Goal: Information Seeking & Learning: Compare options

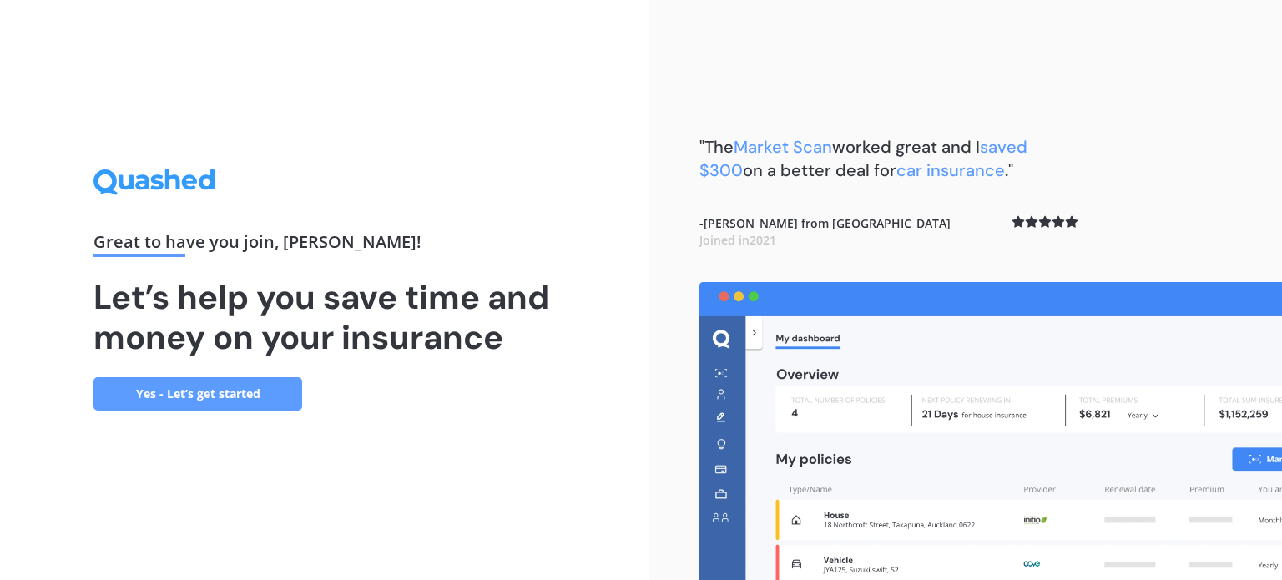
click at [234, 397] on link "Yes - Let’s get started" at bounding box center [197, 393] width 209 height 33
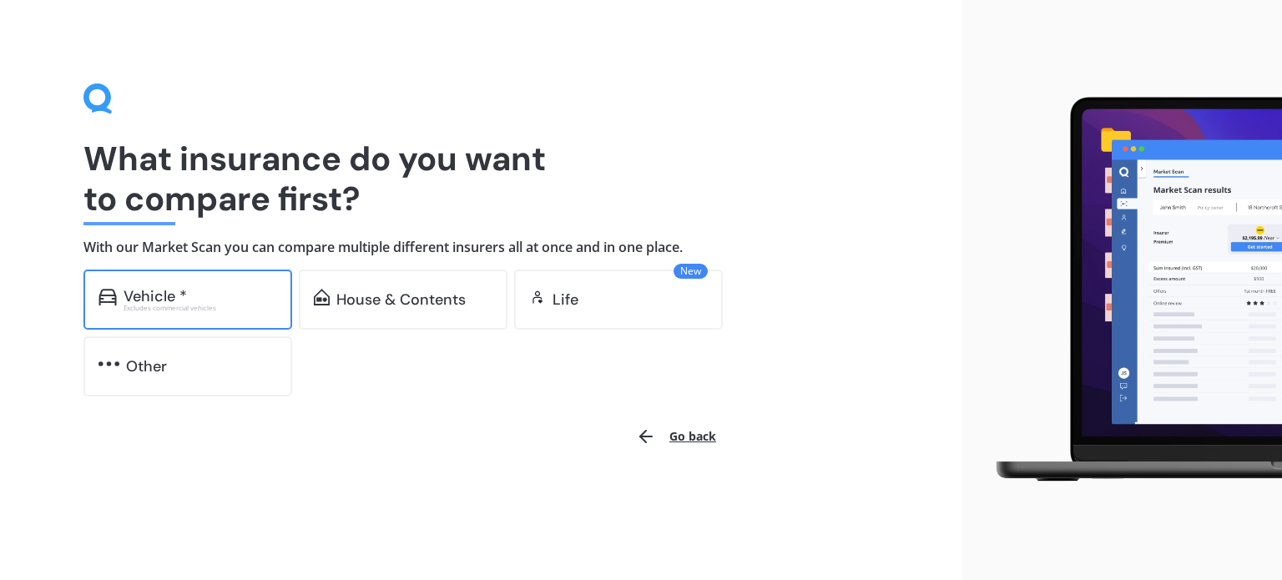
click at [186, 290] on div "Vehicle *" at bounding box center [200, 296] width 154 height 17
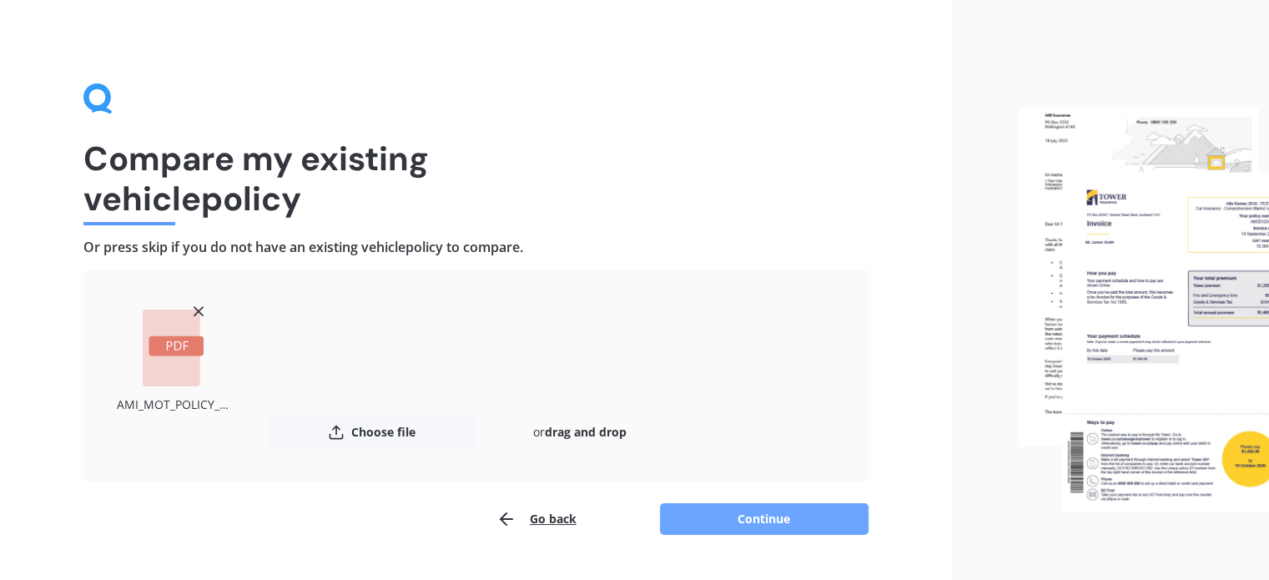
click at [746, 519] on button "Continue" at bounding box center [764, 519] width 209 height 32
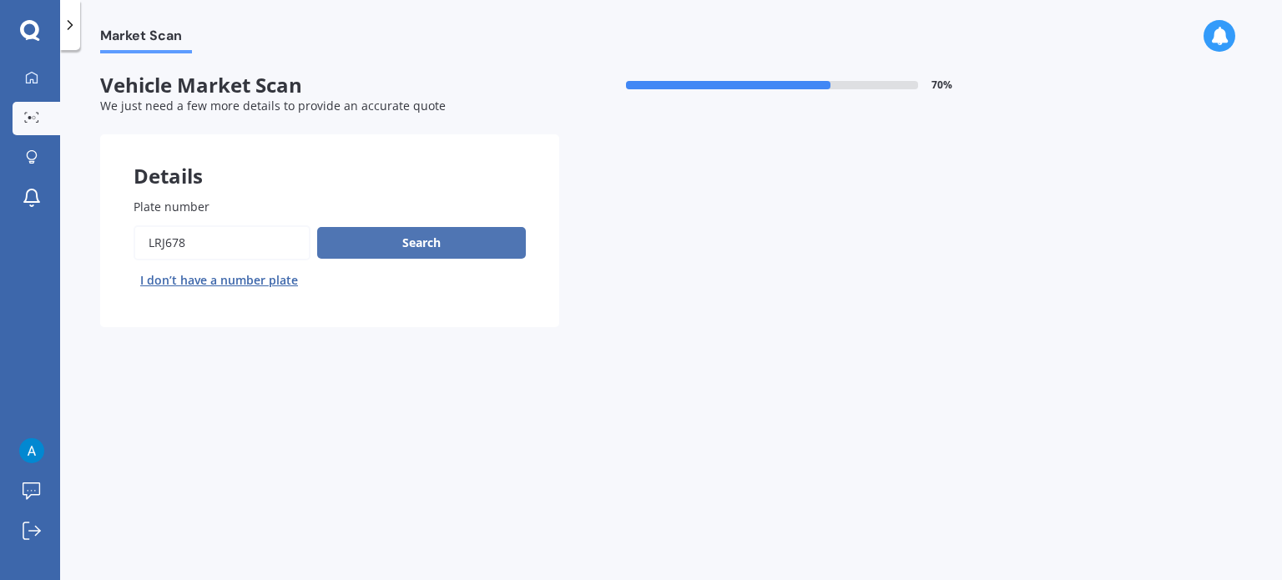
click at [439, 249] on button "Search" at bounding box center [421, 243] width 209 height 32
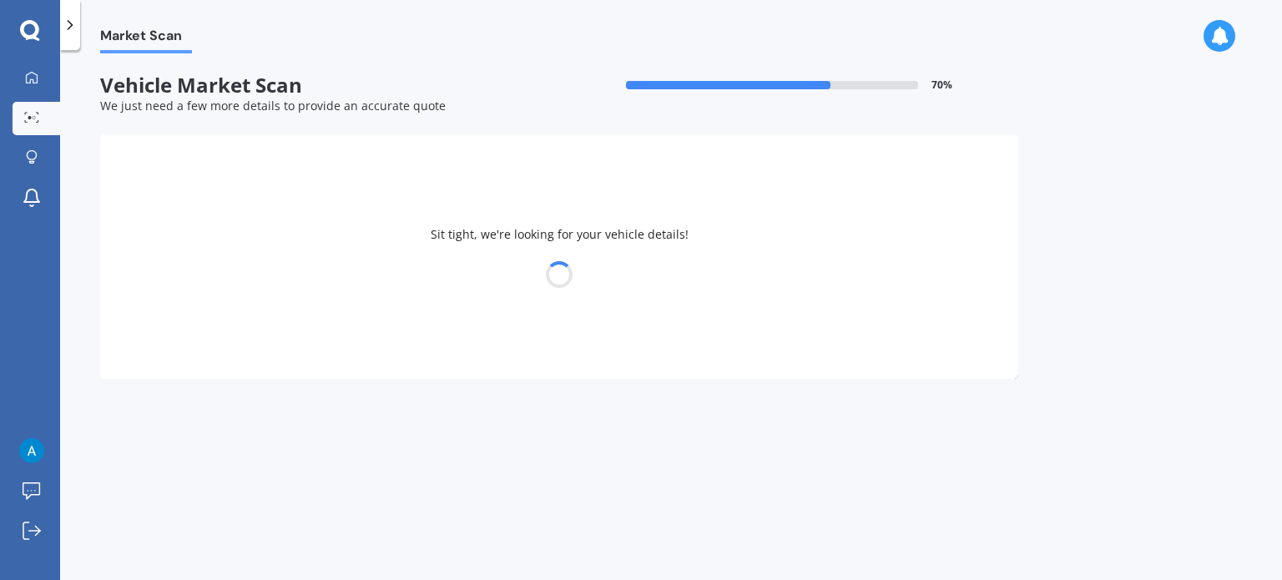
select select "TOYOTA"
select select "RACTIS"
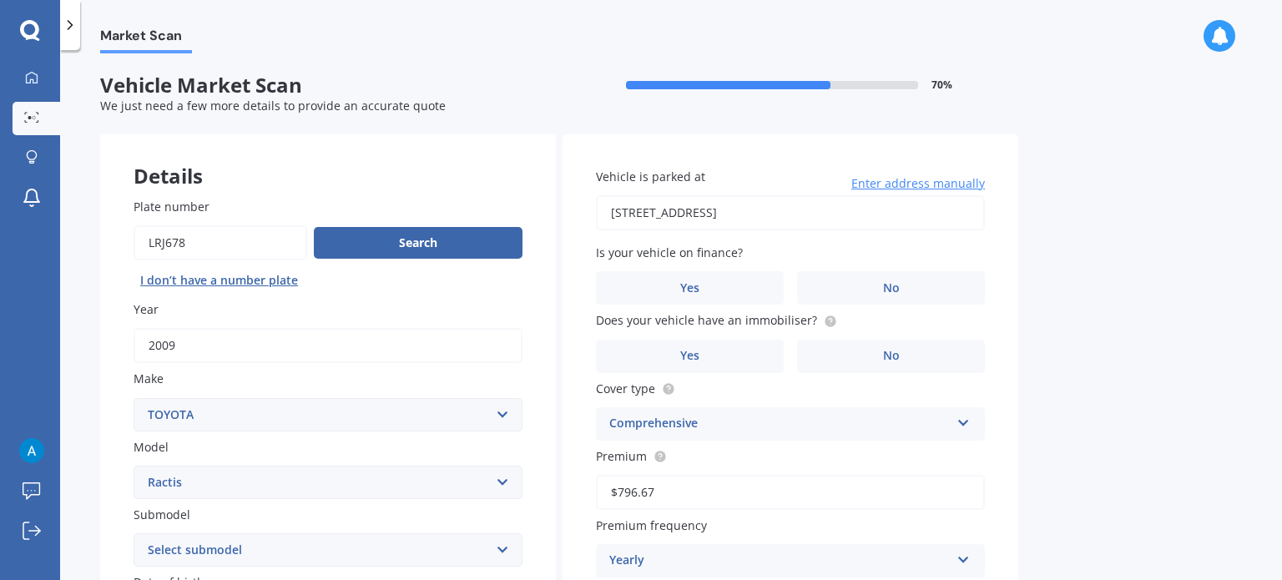
scroll to position [68, 0]
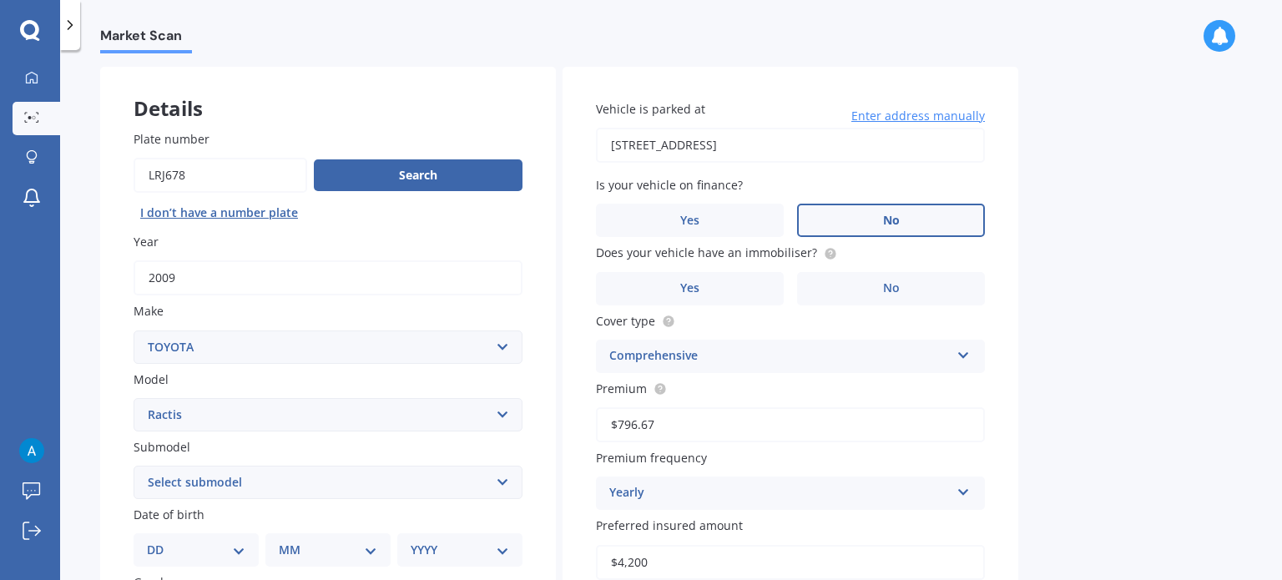
click at [904, 218] on label "No" at bounding box center [891, 220] width 188 height 33
click at [0, 0] on input "No" at bounding box center [0, 0] width 0 height 0
click at [884, 296] on label "No" at bounding box center [891, 288] width 188 height 33
click at [0, 0] on input "No" at bounding box center [0, 0] width 0 height 0
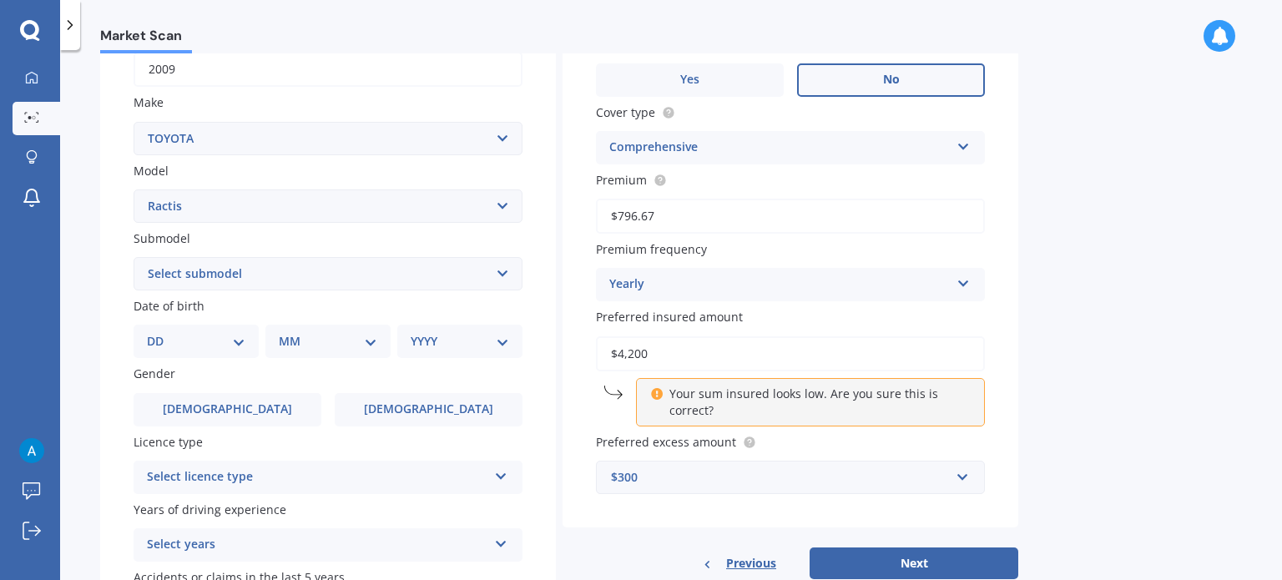
scroll to position [305, 0]
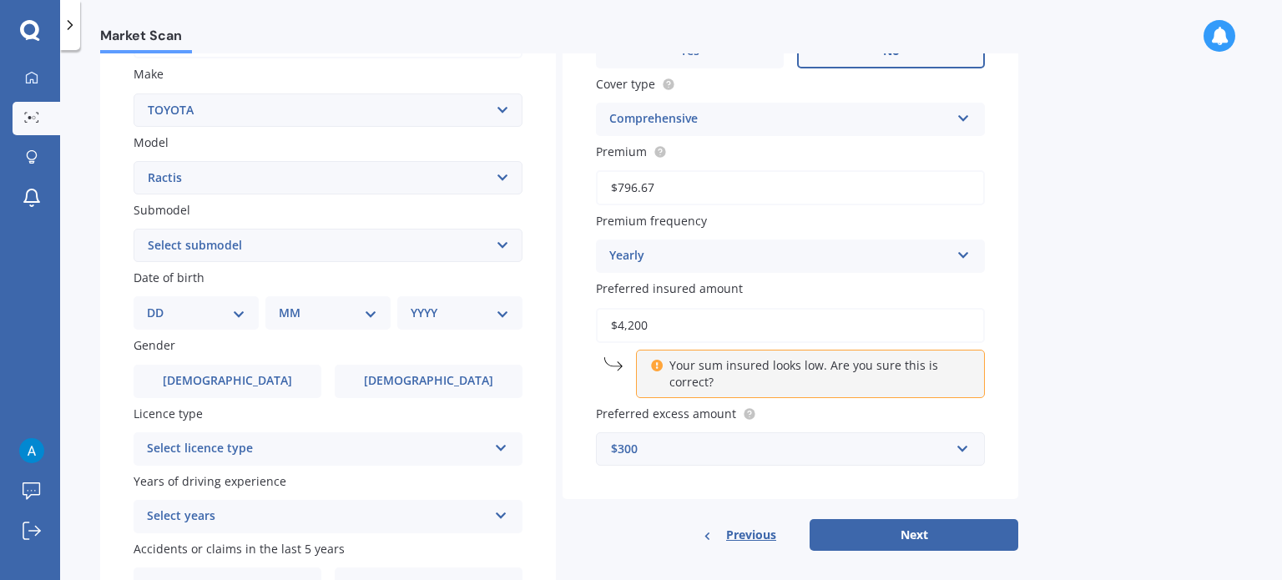
click at [166, 311] on select "DD 01 02 03 04 05 06 07 08 09 10 11 12 13 14 15 16 17 18 19 20 21 22 23 24 25 2…" at bounding box center [196, 313] width 98 height 18
select select "09"
click at [160, 304] on select "DD 01 02 03 04 05 06 07 08 09 10 11 12 13 14 15 16 17 18 19 20 21 22 23 24 25 2…" at bounding box center [196, 313] width 98 height 18
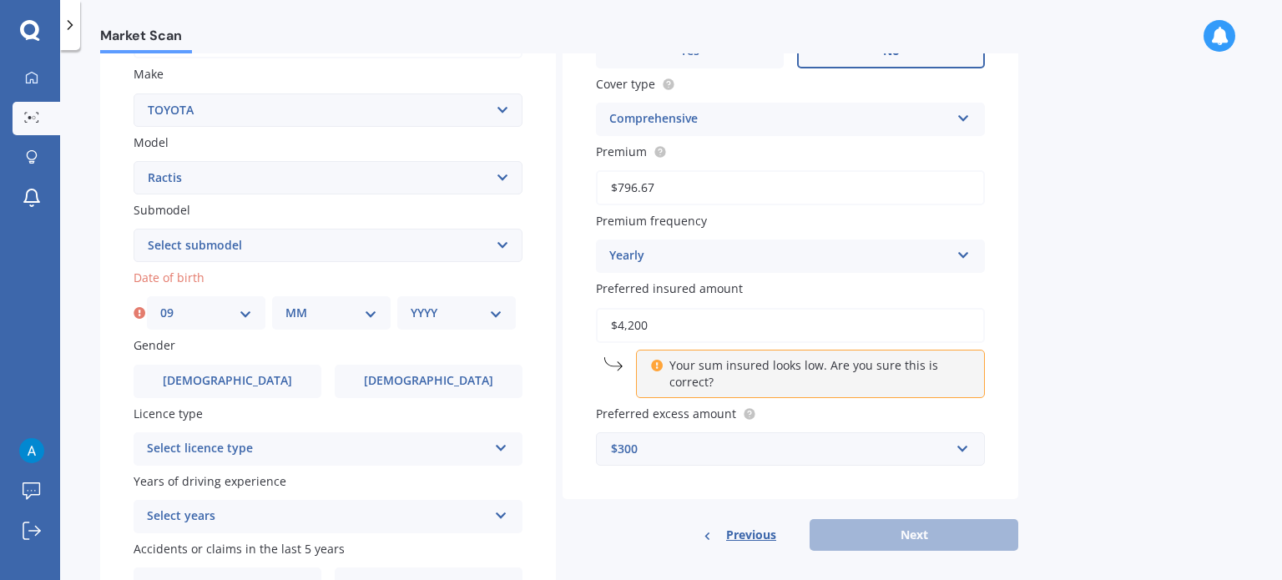
click at [297, 306] on select "MM 01 02 03 04 05 06 07 08 09 10 11 12" at bounding box center [331, 313] width 92 height 18
select select "03"
click at [285, 304] on select "MM 01 02 03 04 05 06 07 08 09 10 11 12" at bounding box center [331, 313] width 92 height 18
click at [435, 322] on div "YYYY 2025 2024 2023 2022 2021 2020 2019 2018 2017 2016 2015 2014 2013 2012 2011…" at bounding box center [456, 312] width 118 height 33
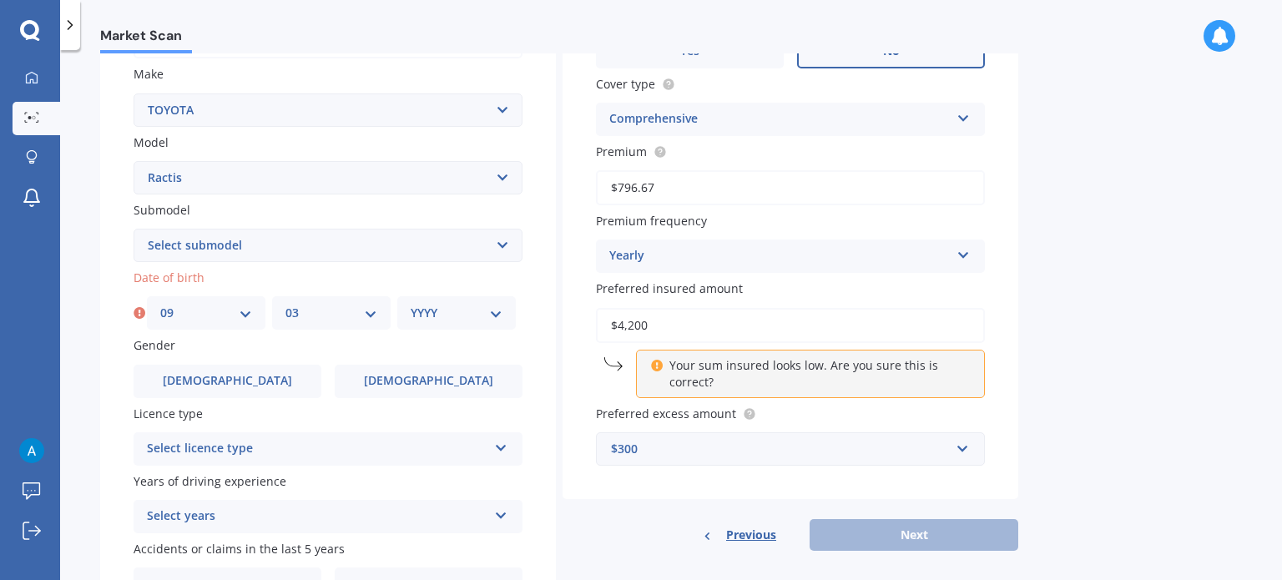
click at [500, 314] on select "YYYY 2025 2024 2023 2022 2021 2020 2019 2018 2017 2016 2015 2014 2013 2012 2011…" at bounding box center [456, 313] width 92 height 18
select select "1986"
click at [410, 304] on select "YYYY 2025 2024 2023 2022 2021 2020 2019 2018 2017 2016 2015 2014 2013 2012 2011…" at bounding box center [456, 313] width 92 height 18
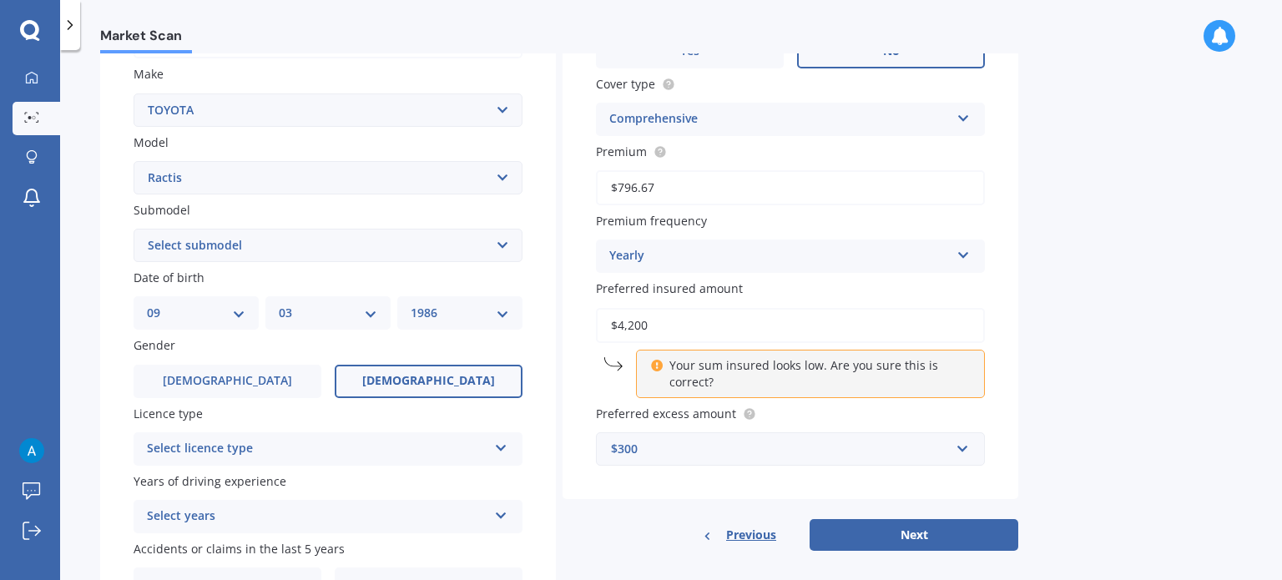
click at [437, 375] on span "[DEMOGRAPHIC_DATA]" at bounding box center [428, 381] width 133 height 14
click at [0, 0] on input "[DEMOGRAPHIC_DATA]" at bounding box center [0, 0] width 0 height 0
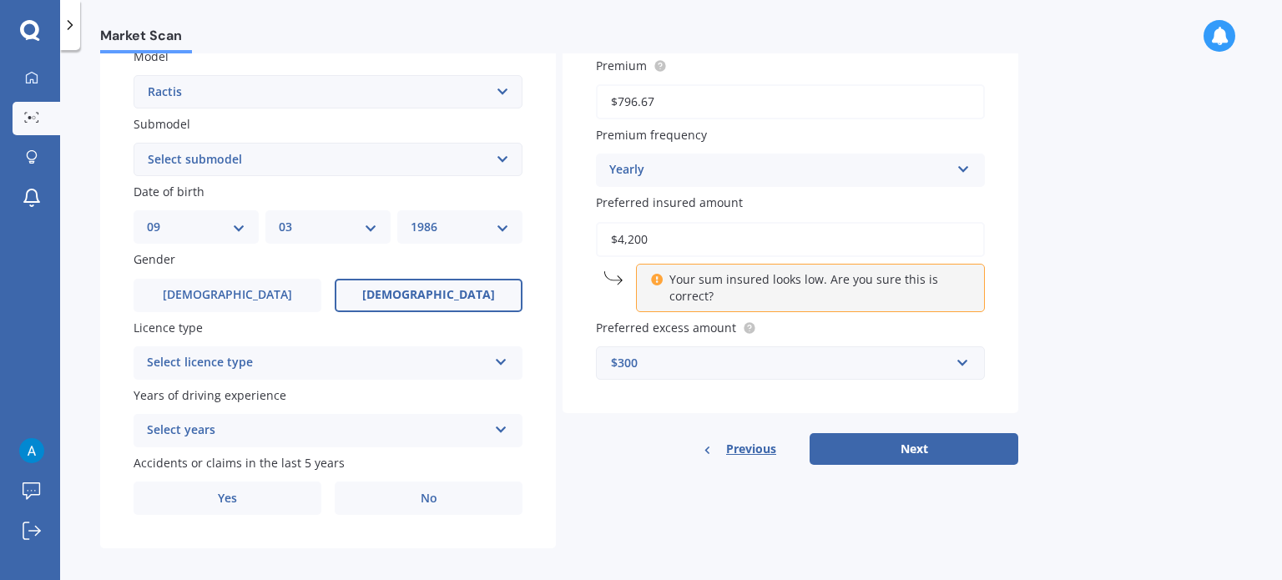
scroll to position [402, 0]
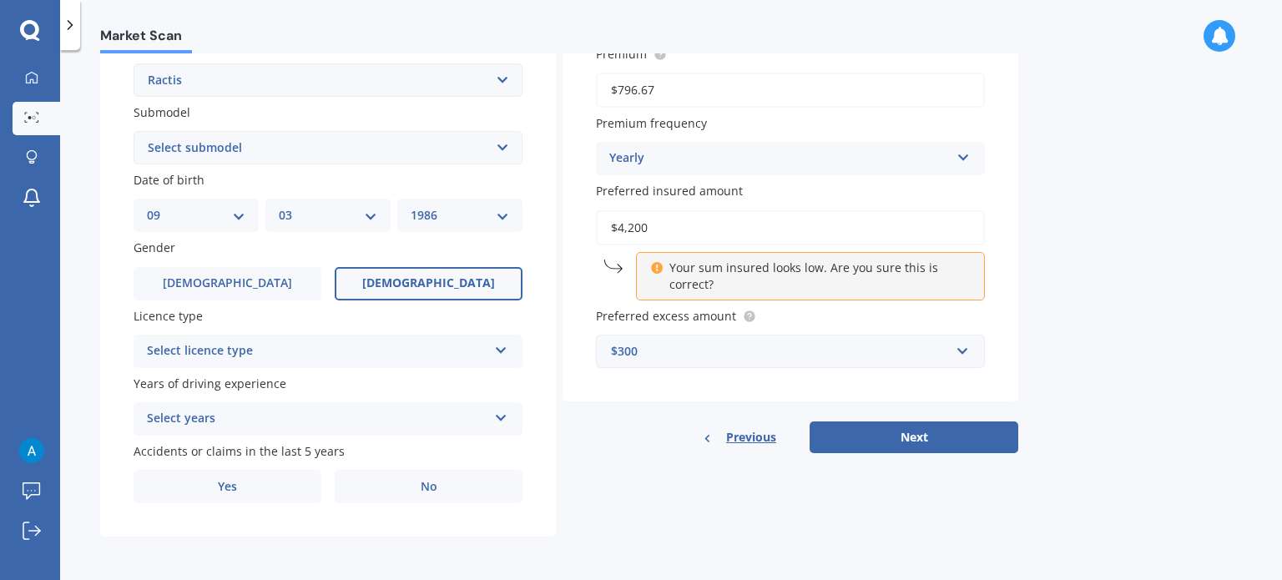
click at [223, 353] on div "Select licence type" at bounding box center [317, 351] width 340 height 20
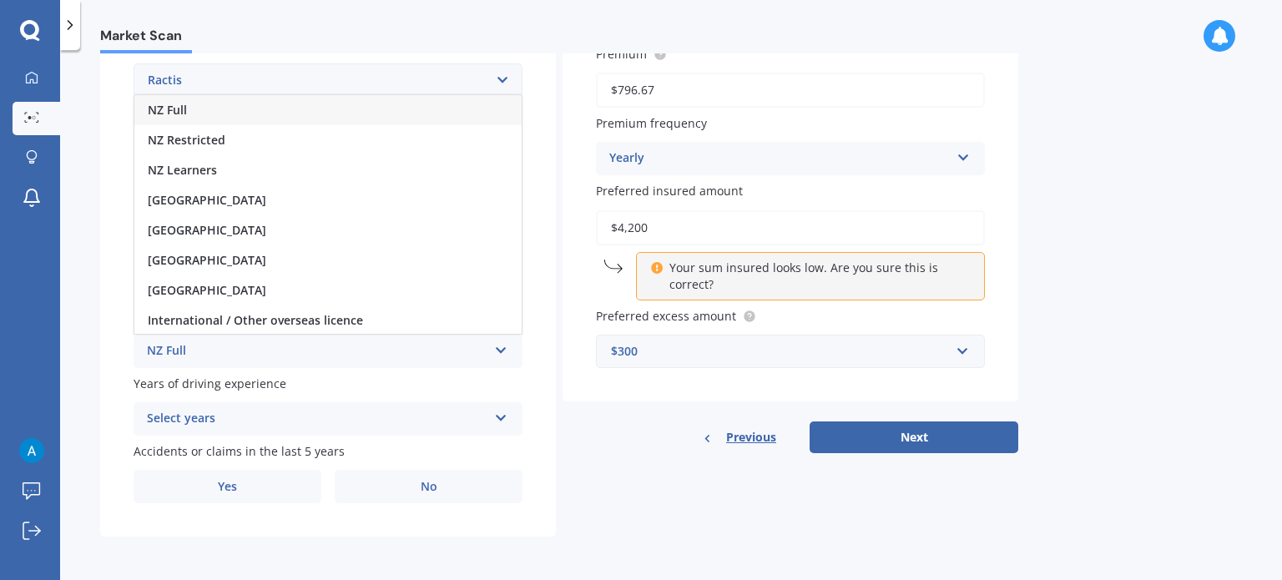
click at [218, 113] on div "NZ Full" at bounding box center [327, 110] width 387 height 30
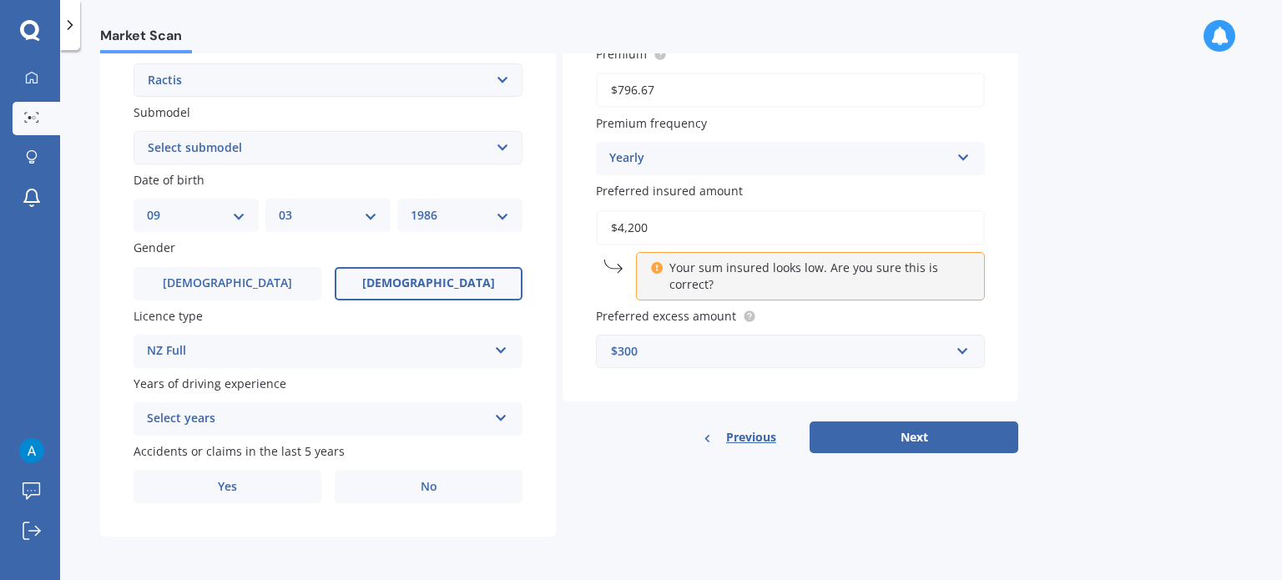
click at [211, 416] on div "Select years" at bounding box center [317, 419] width 340 height 20
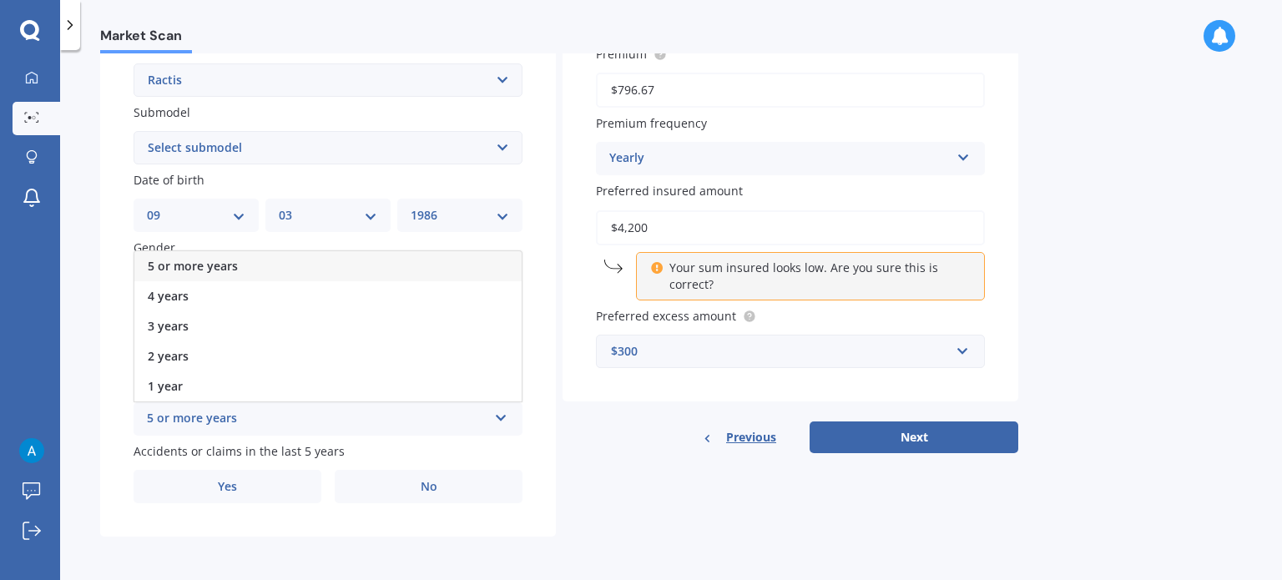
click at [261, 266] on div "5 or more years" at bounding box center [327, 266] width 387 height 30
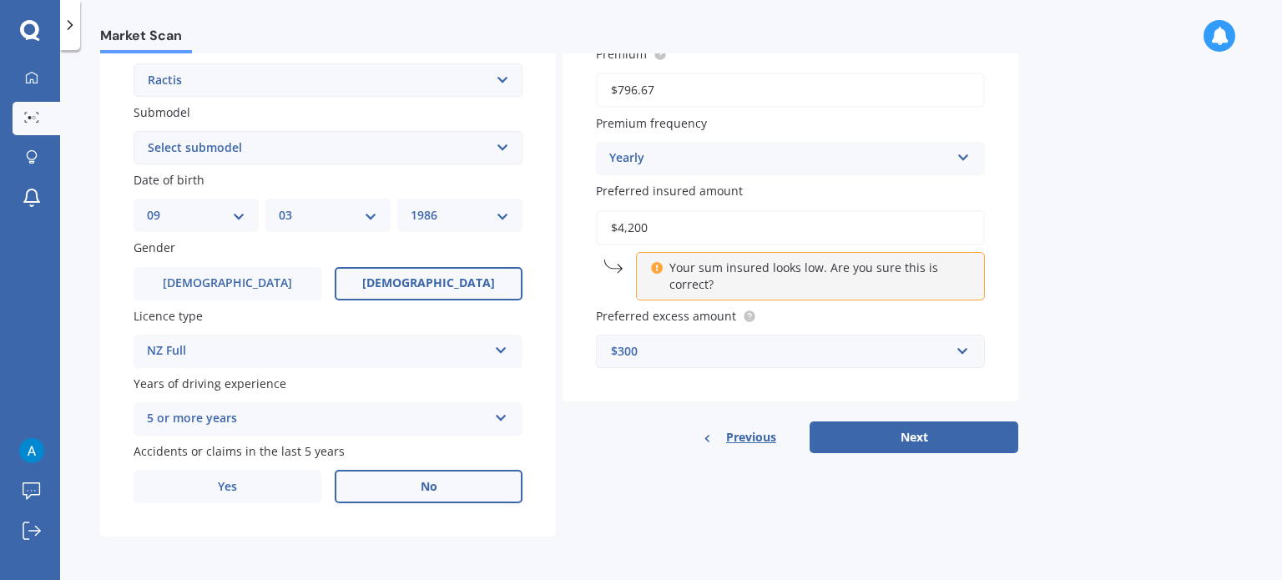
click at [430, 496] on label "No" at bounding box center [429, 486] width 188 height 33
click at [0, 0] on input "No" at bounding box center [0, 0] width 0 height 0
click at [637, 229] on input "$4,200" at bounding box center [790, 227] width 389 height 35
click at [656, 226] on input "$4,200" at bounding box center [790, 227] width 389 height 35
type input "$4"
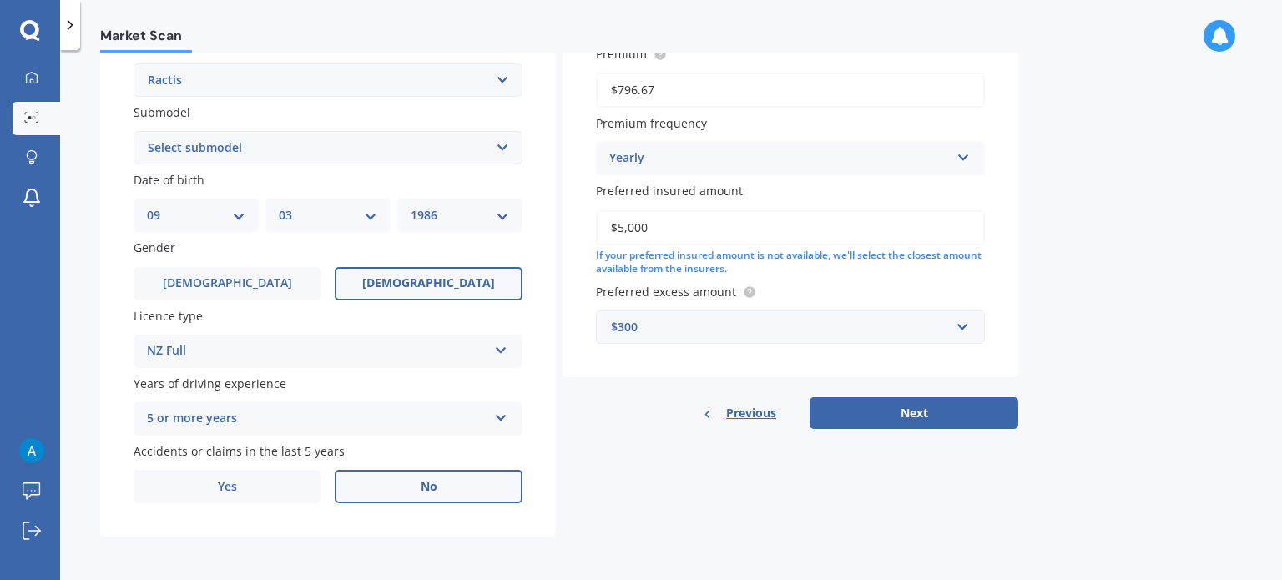
type input "$5,000"
click at [764, 330] on div "$300" at bounding box center [780, 327] width 339 height 18
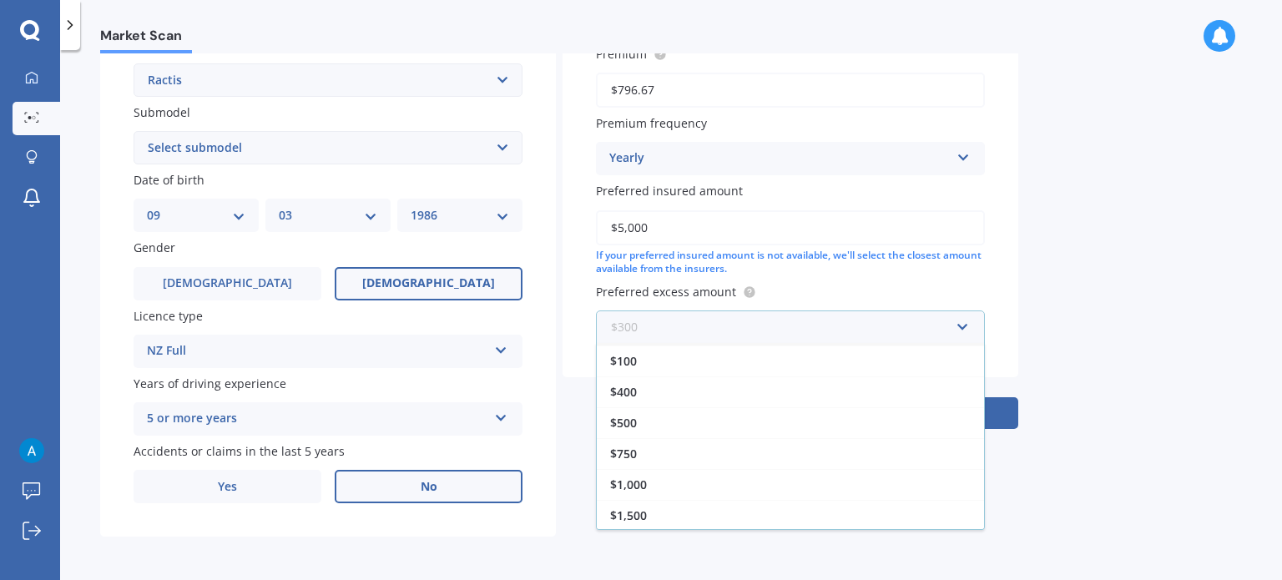
scroll to position [0, 0]
click at [650, 366] on div "$300" at bounding box center [790, 358] width 387 height 31
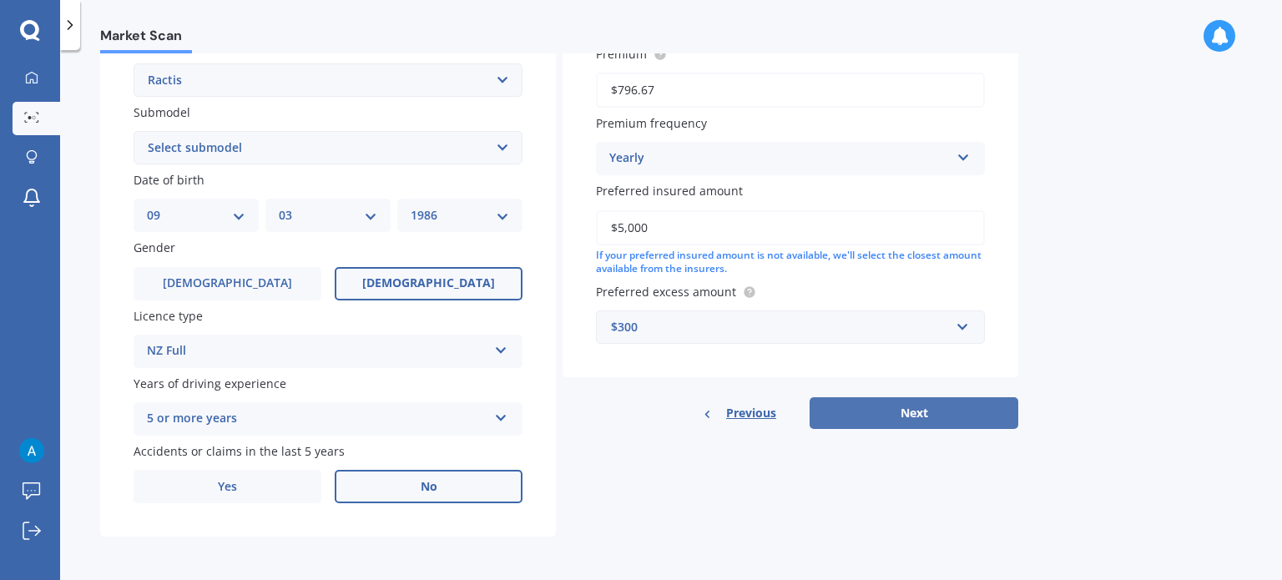
click at [894, 418] on button "Next" at bounding box center [913, 413] width 209 height 32
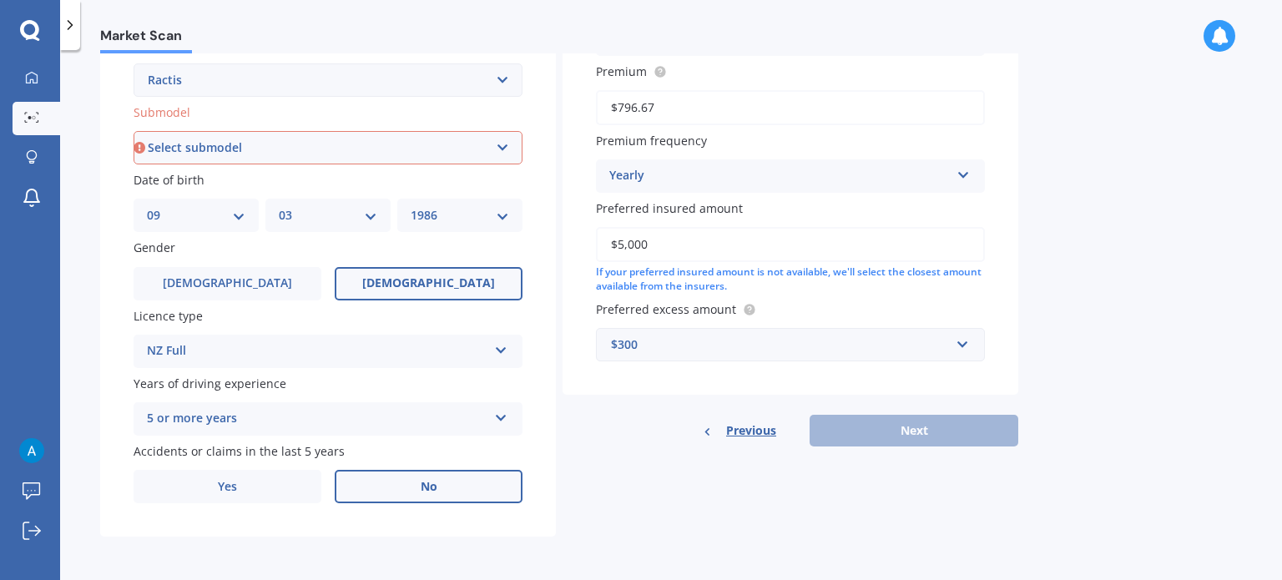
click at [291, 148] on select "Select submodel (All)" at bounding box center [327, 147] width 389 height 33
select select "(ALL)"
click at [133, 131] on select "Select submodel (All)" at bounding box center [327, 147] width 389 height 33
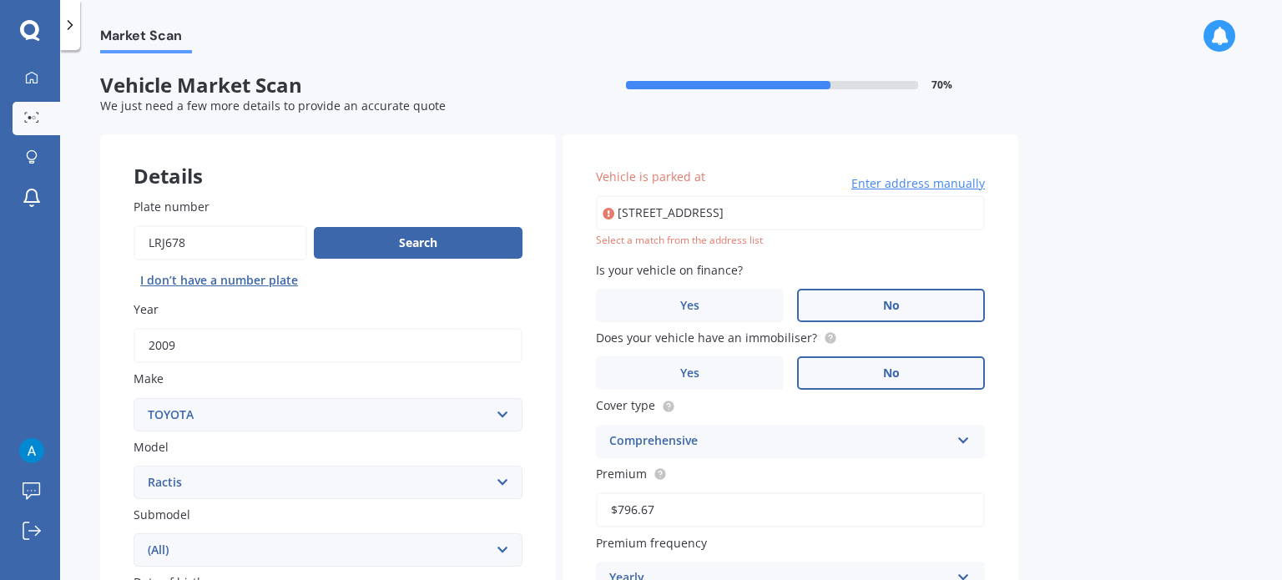
type input "[STREET_ADDRESS]"
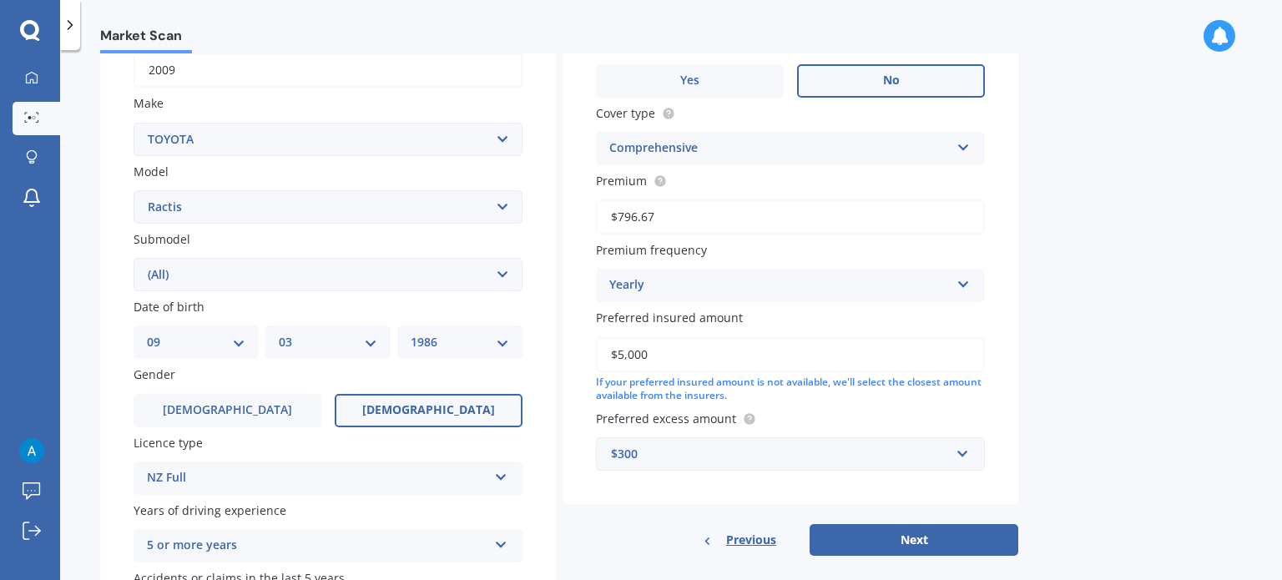
scroll to position [402, 0]
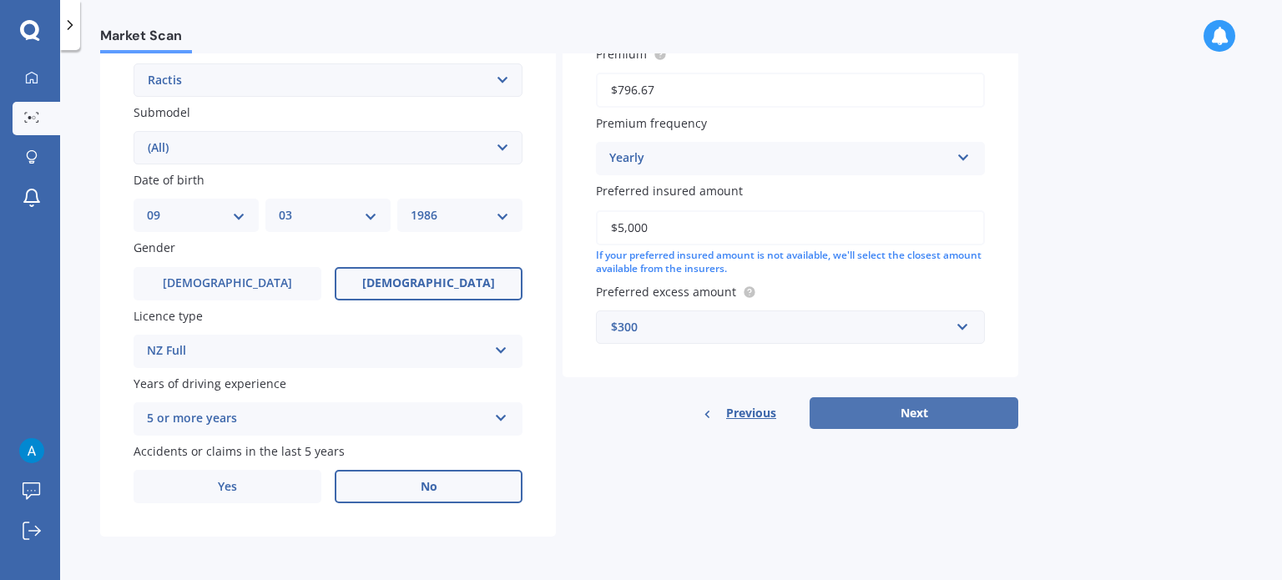
click at [924, 404] on button "Next" at bounding box center [913, 413] width 209 height 32
select select "09"
select select "03"
select select "1986"
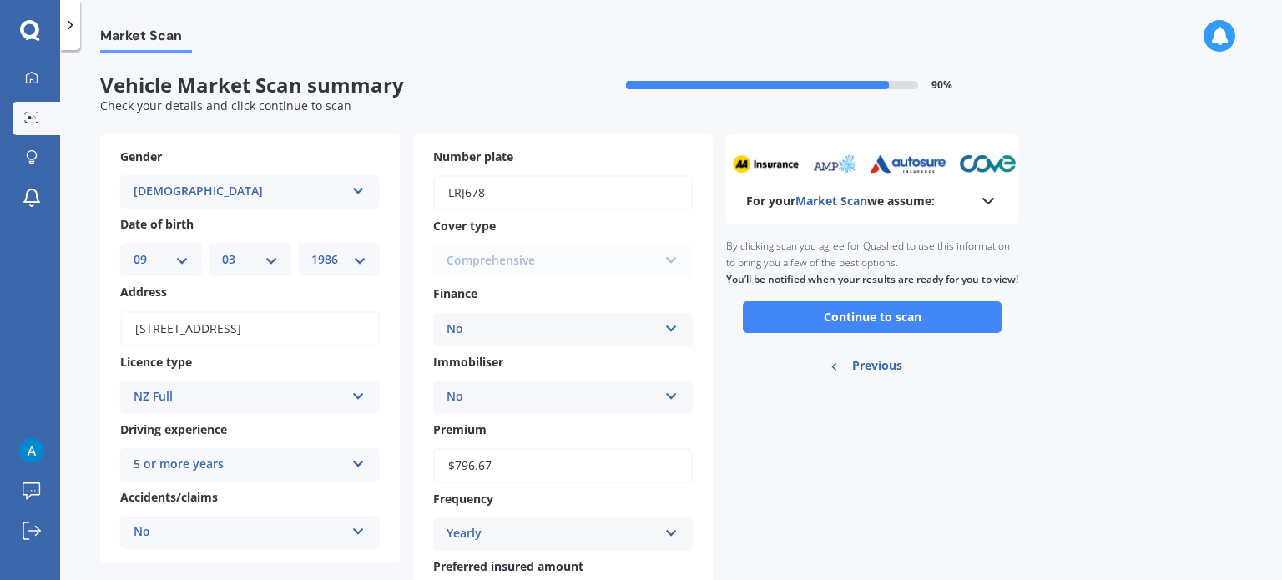
scroll to position [0, 0]
click at [857, 333] on button "Continue to scan" at bounding box center [872, 317] width 259 height 32
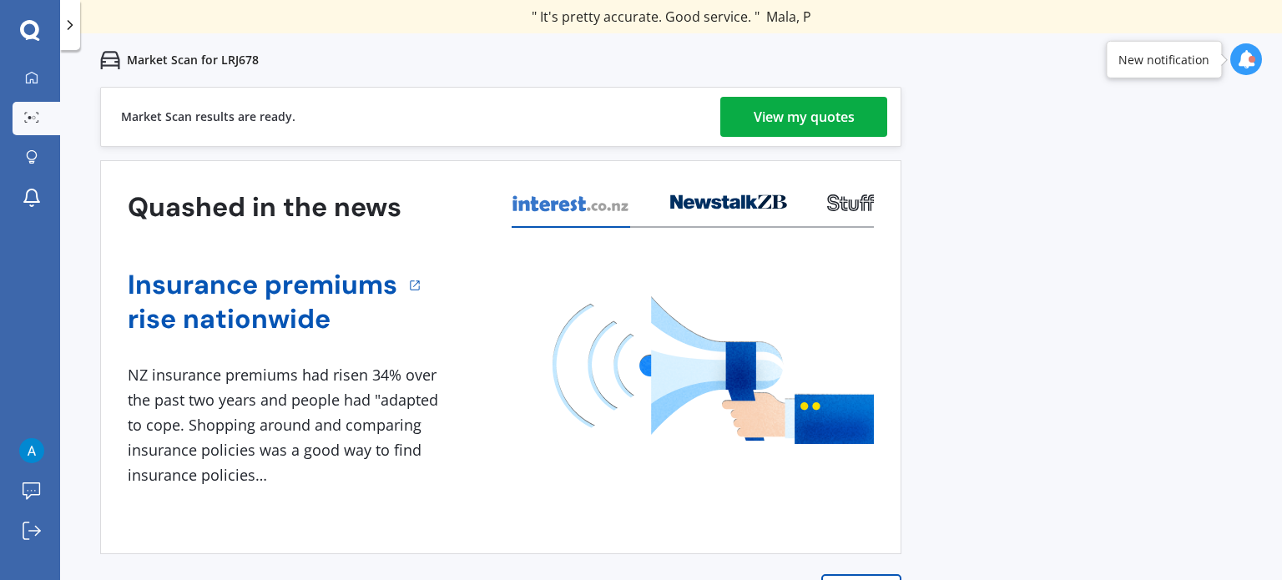
click at [826, 116] on div "View my quotes" at bounding box center [803, 117] width 101 height 40
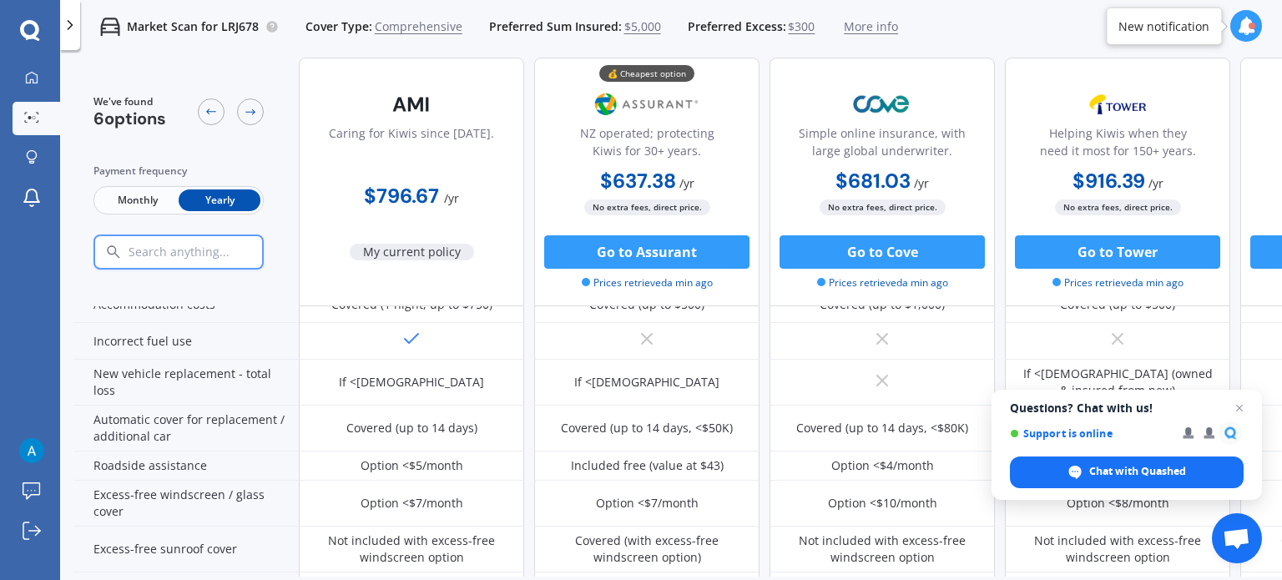
scroll to position [442, 0]
